Goal: Task Accomplishment & Management: Manage account settings

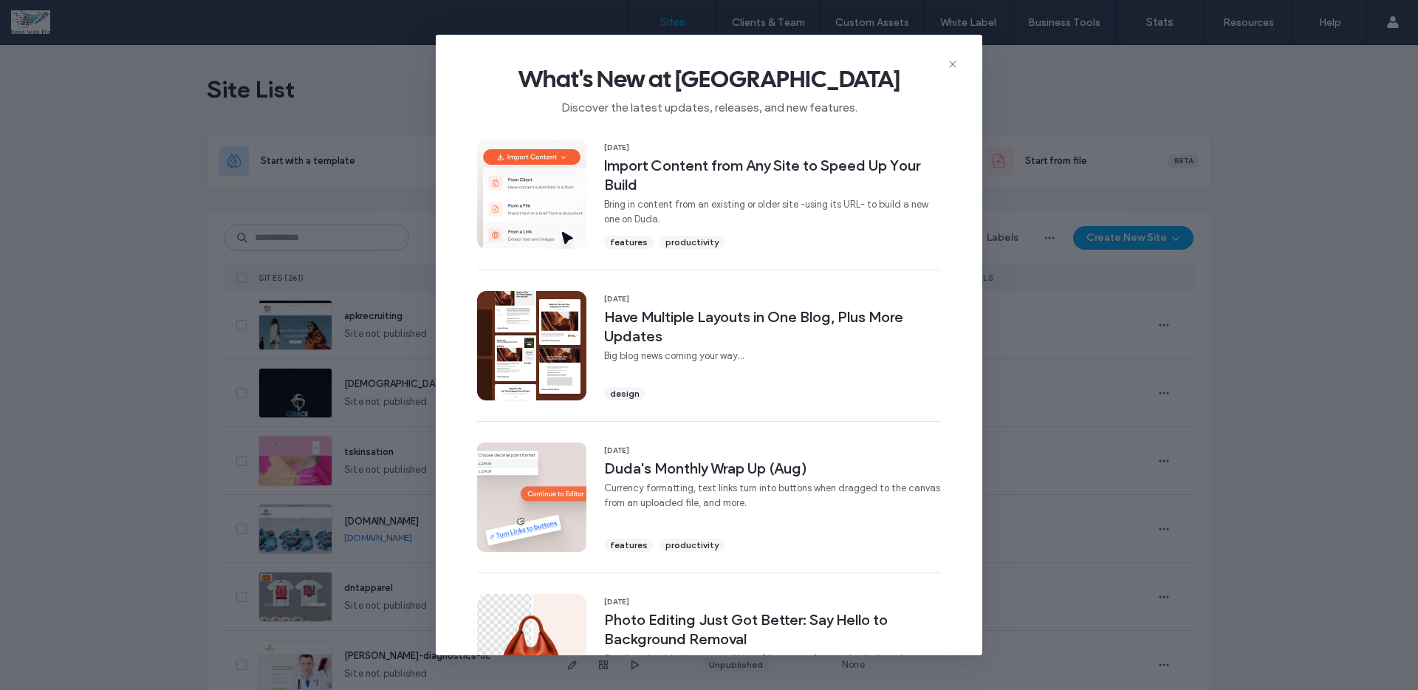
drag, startPoint x: 951, startPoint y: 61, endPoint x: 1014, endPoint y: 58, distance: 62.8
click at [951, 60] on icon at bounding box center [953, 64] width 12 height 12
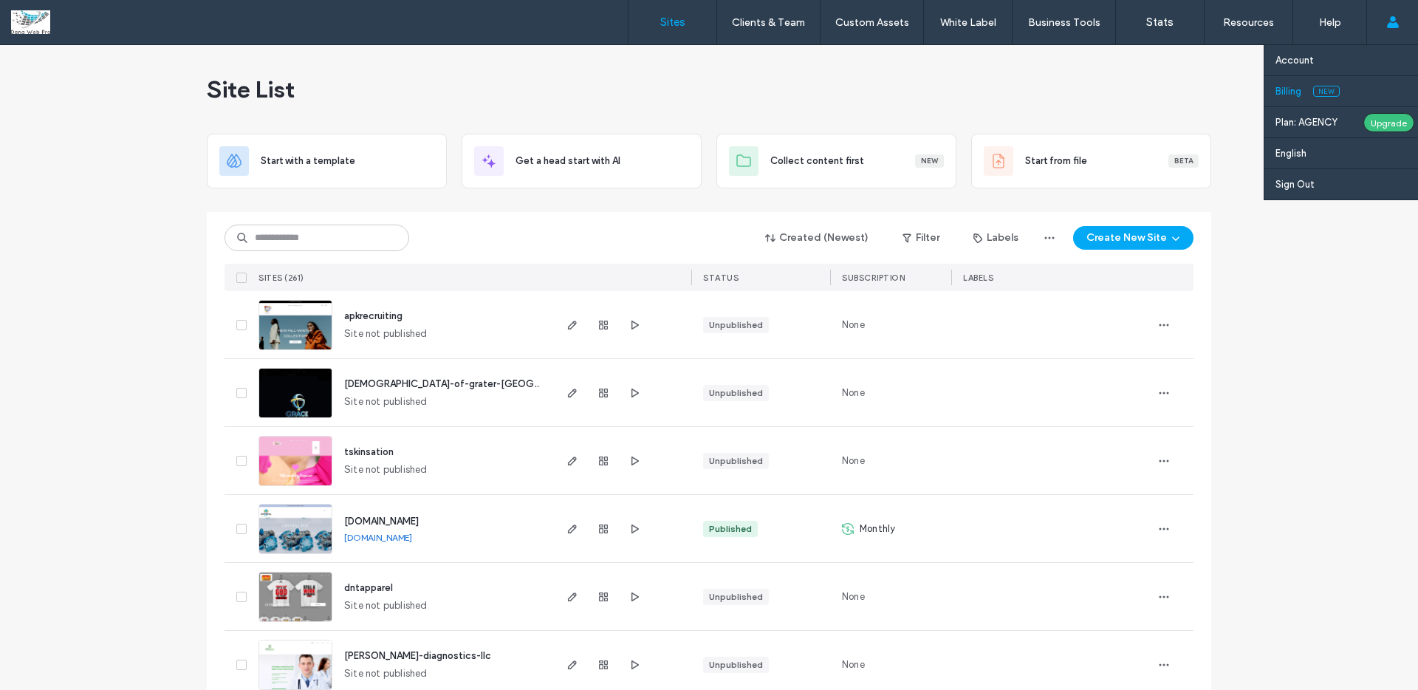
click at [1304, 90] on link "Billing New" at bounding box center [1347, 91] width 143 height 30
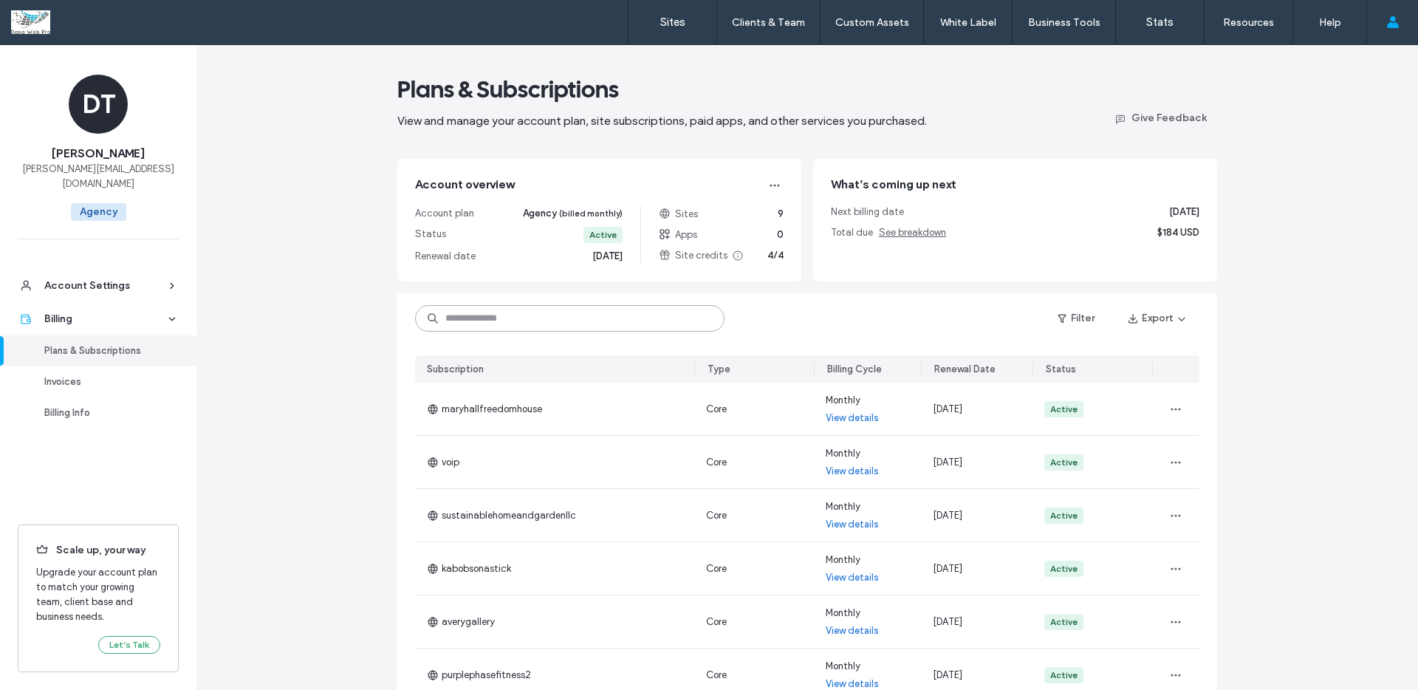
click at [502, 316] on input at bounding box center [569, 318] width 309 height 27
paste input "********"
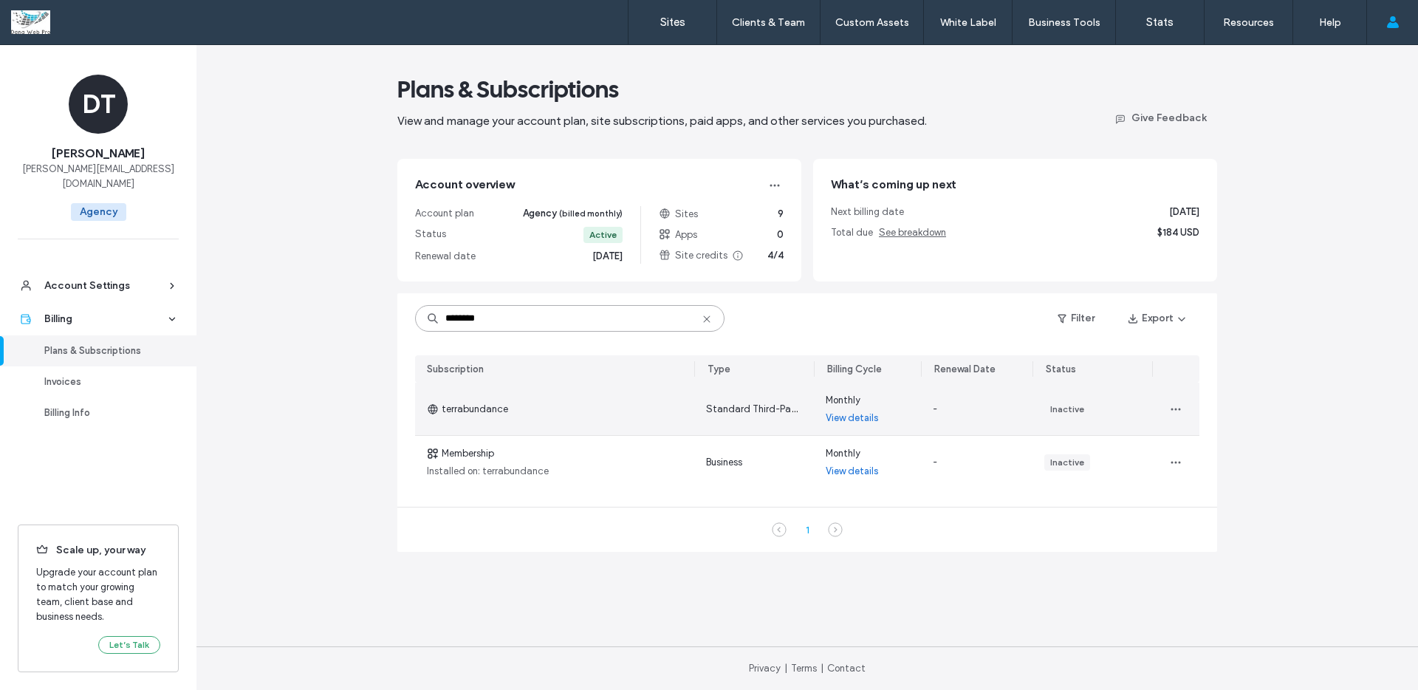
type input "********"
click at [863, 415] on link "View details" at bounding box center [852, 418] width 53 height 15
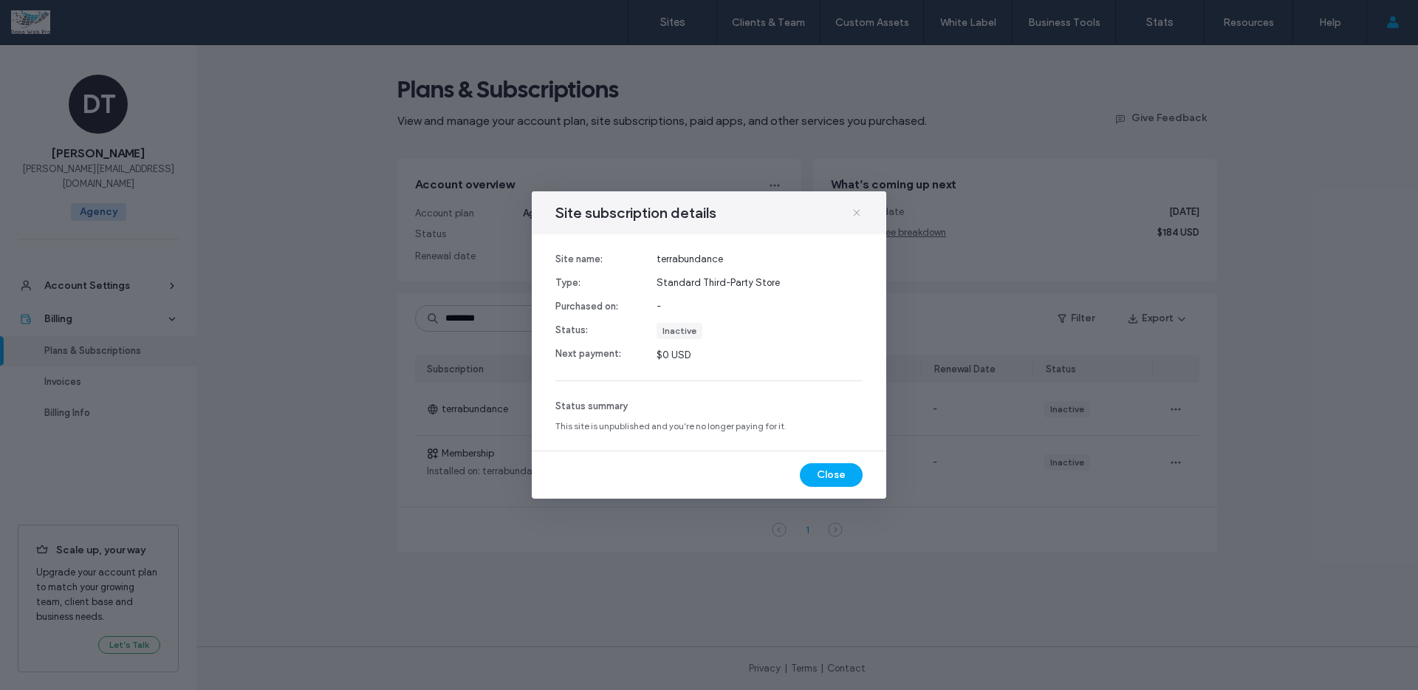
click at [855, 212] on icon at bounding box center [857, 213] width 12 height 12
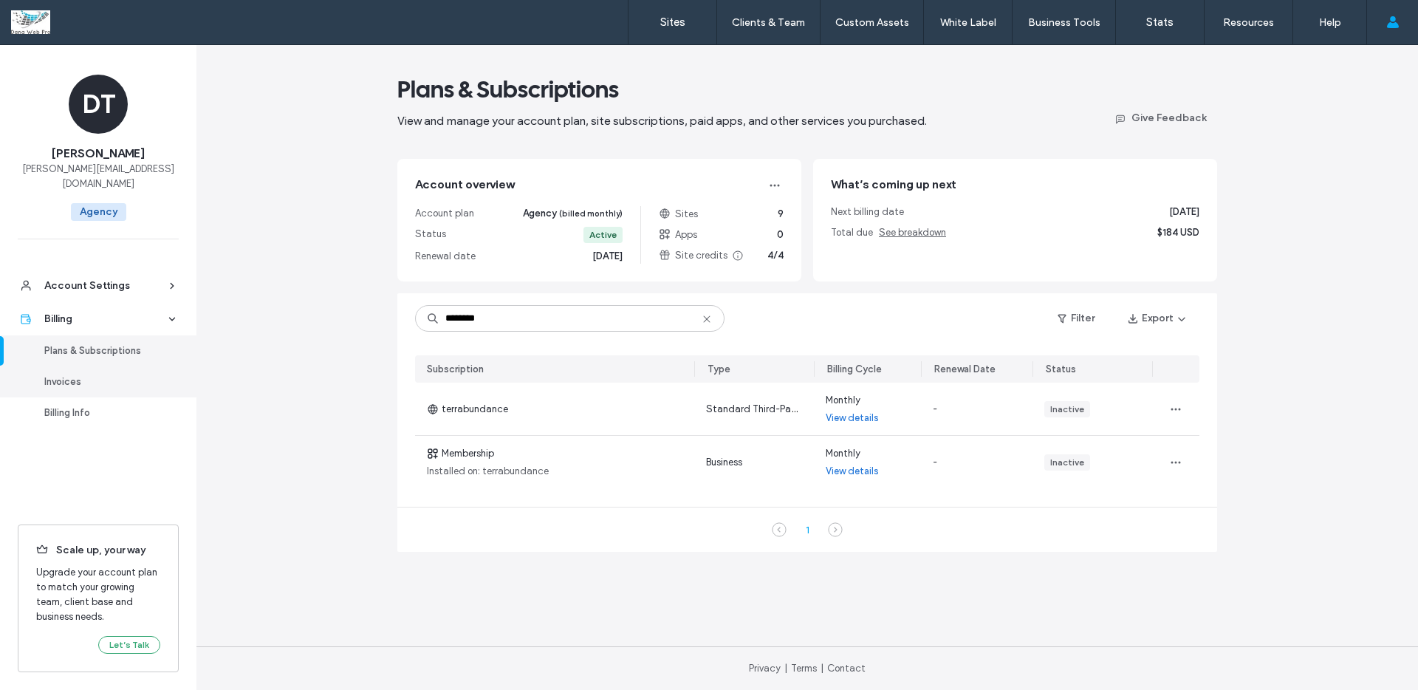
click at [128, 374] on div "Invoices" at bounding box center [104, 381] width 121 height 15
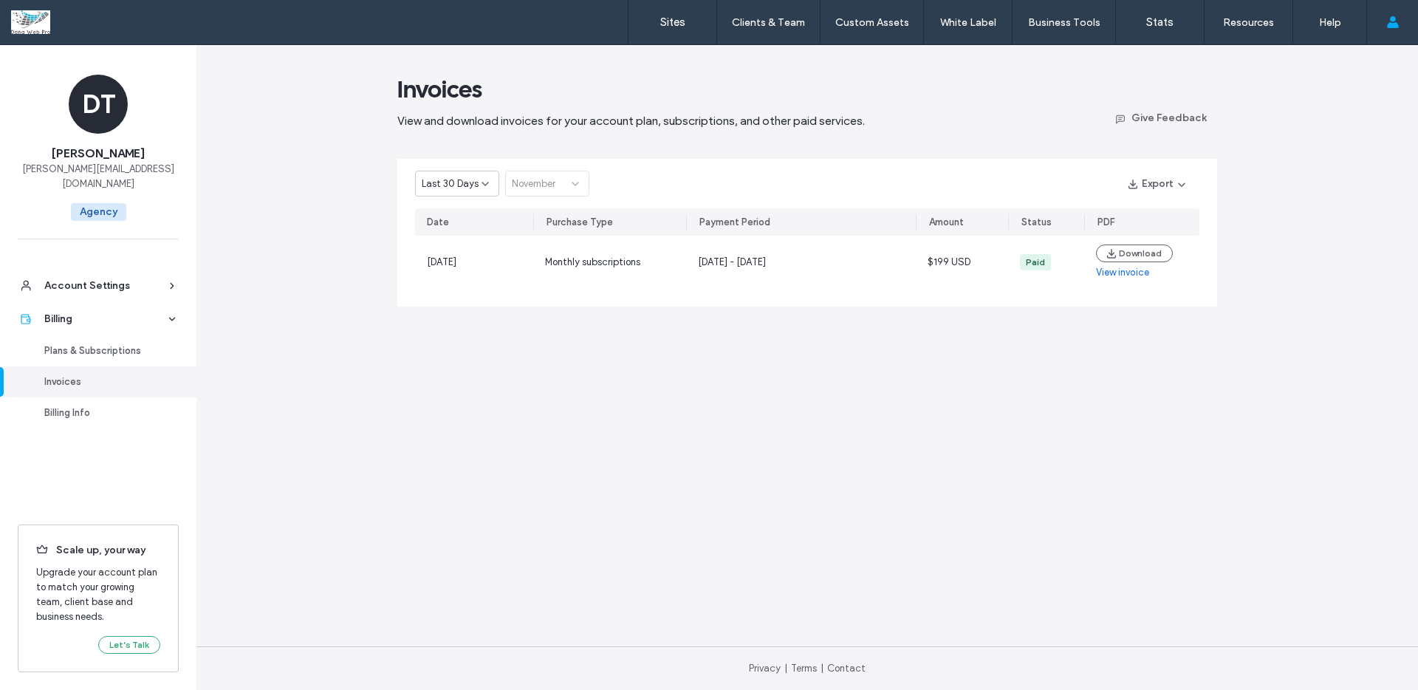
click at [451, 182] on span "Last 30 Days" at bounding box center [450, 184] width 57 height 15
click at [452, 236] on span "Current Year" at bounding box center [449, 235] width 54 height 15
click at [548, 188] on div "January" at bounding box center [542, 184] width 60 height 15
click at [539, 315] on span "August" at bounding box center [527, 313] width 31 height 15
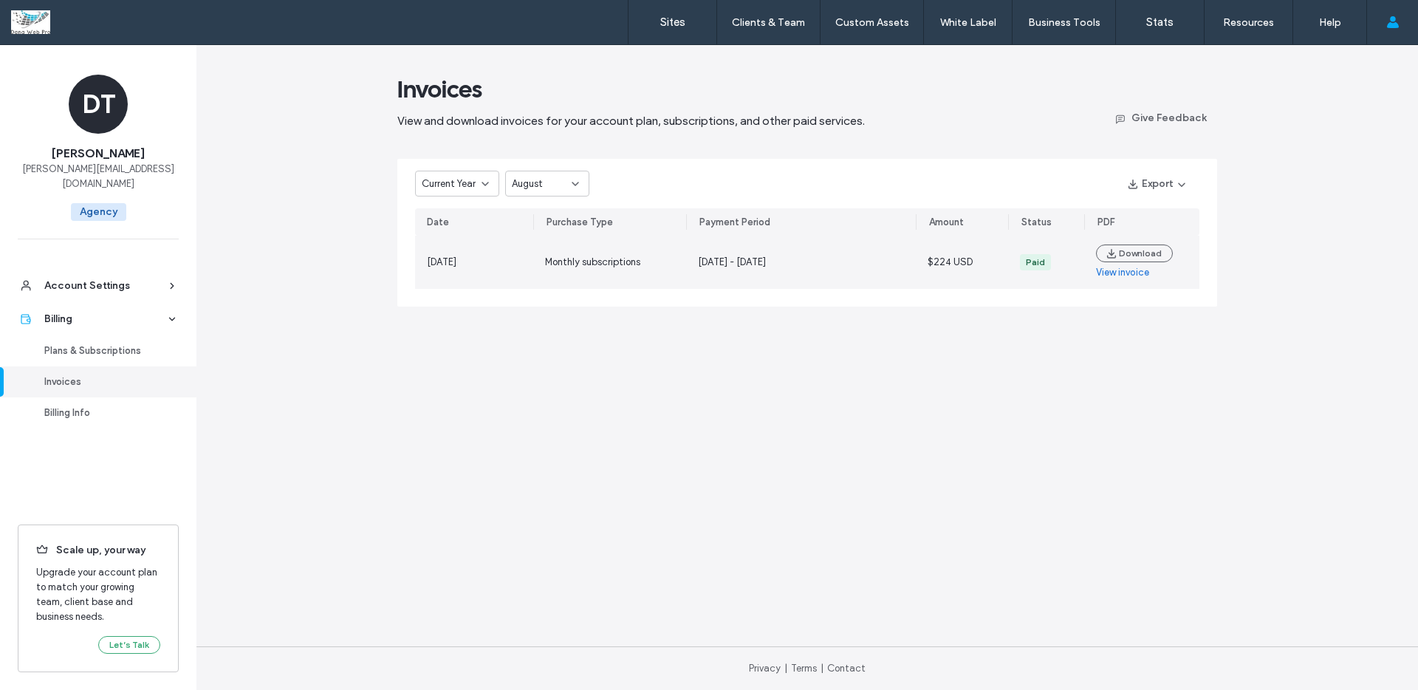
click at [1132, 272] on link "View invoice" at bounding box center [1122, 272] width 53 height 15
